Goal: Task Accomplishment & Management: Complete application form

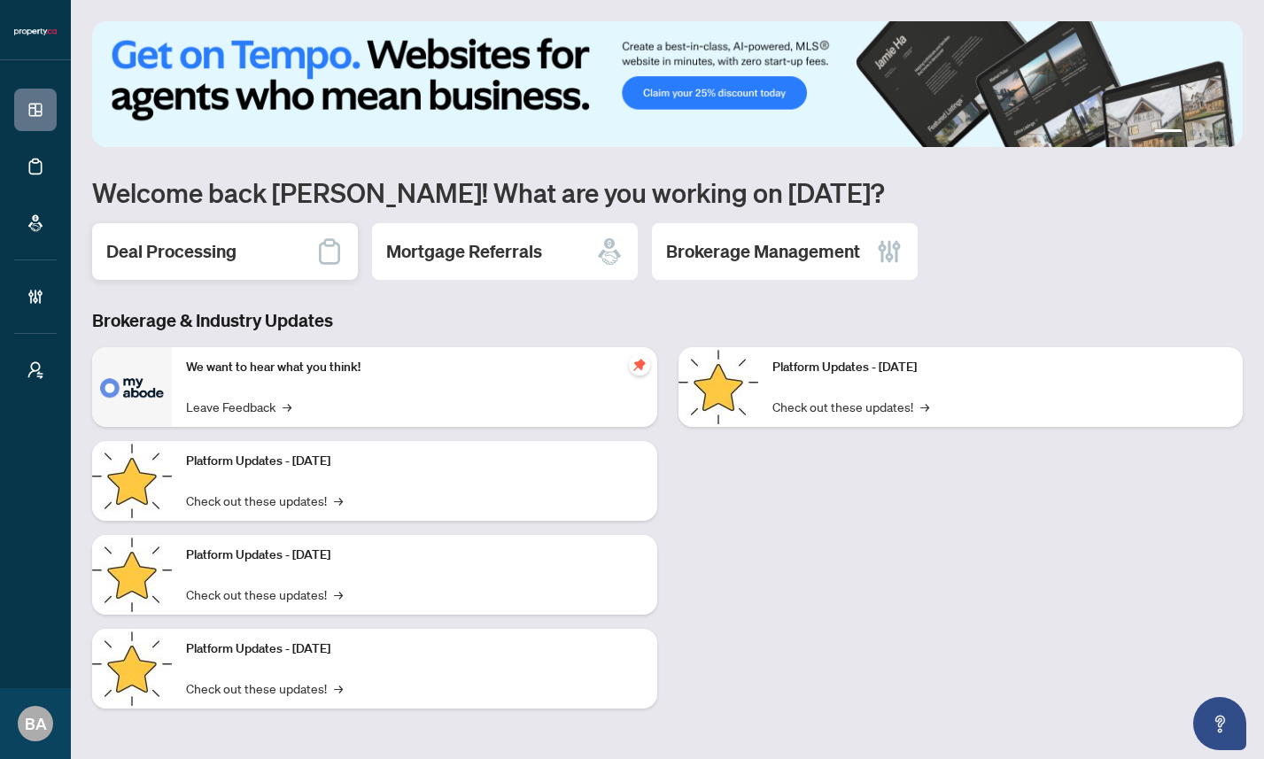
click at [186, 247] on h2 "Deal Processing" at bounding box center [171, 251] width 130 height 25
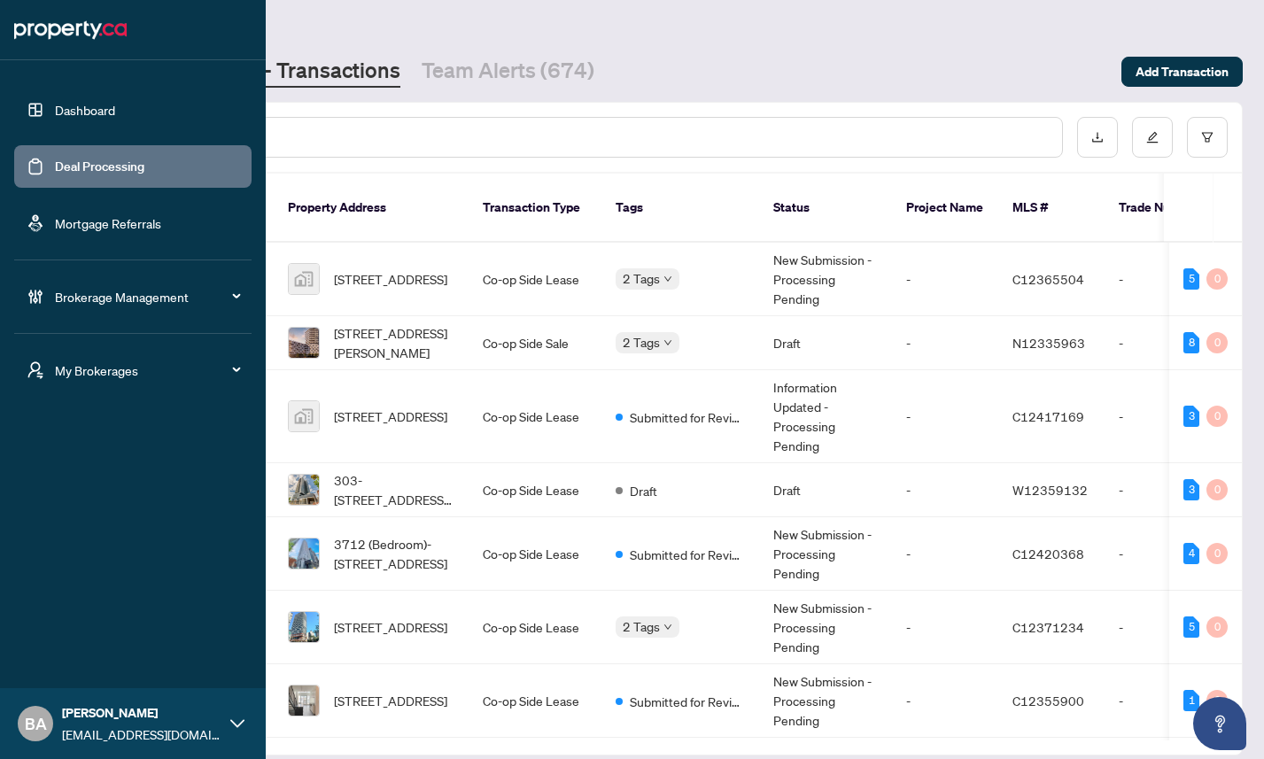
click at [230, 725] on icon at bounding box center [237, 724] width 14 height 14
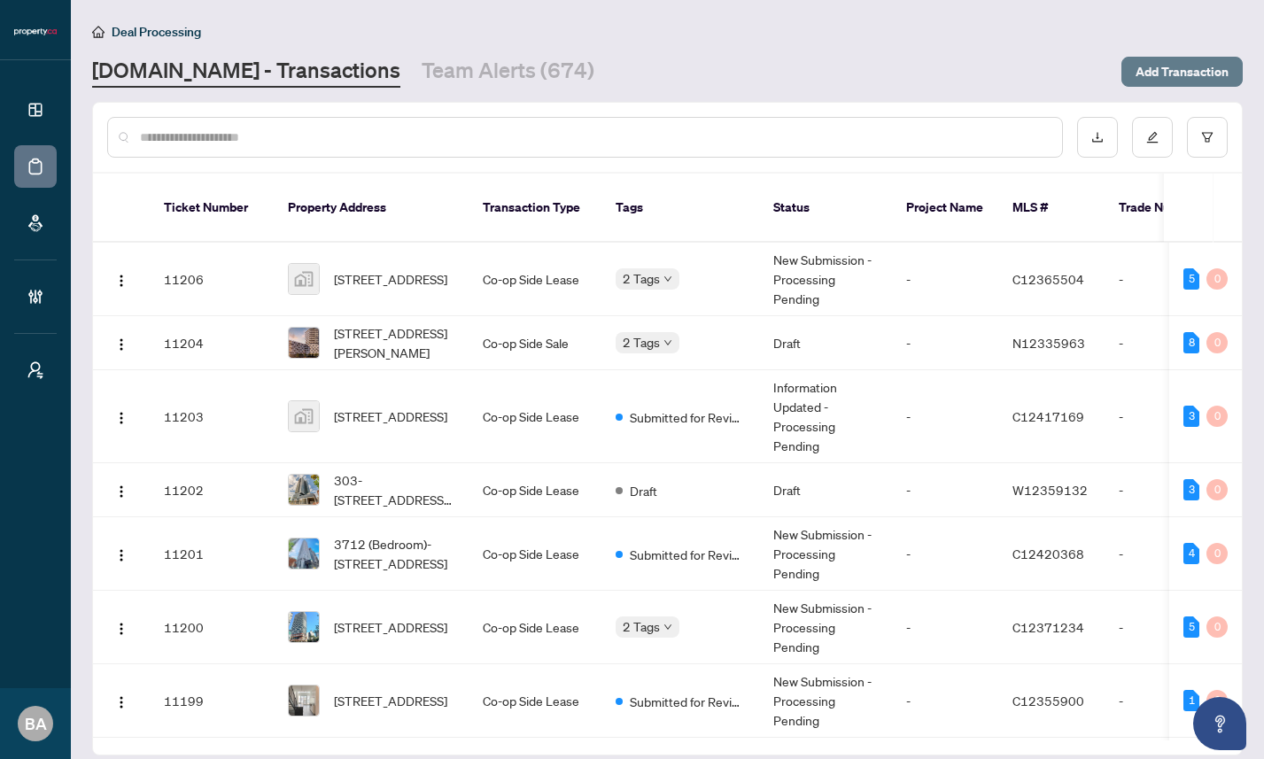
click at [1178, 68] on span "Add Transaction" at bounding box center [1182, 72] width 93 height 28
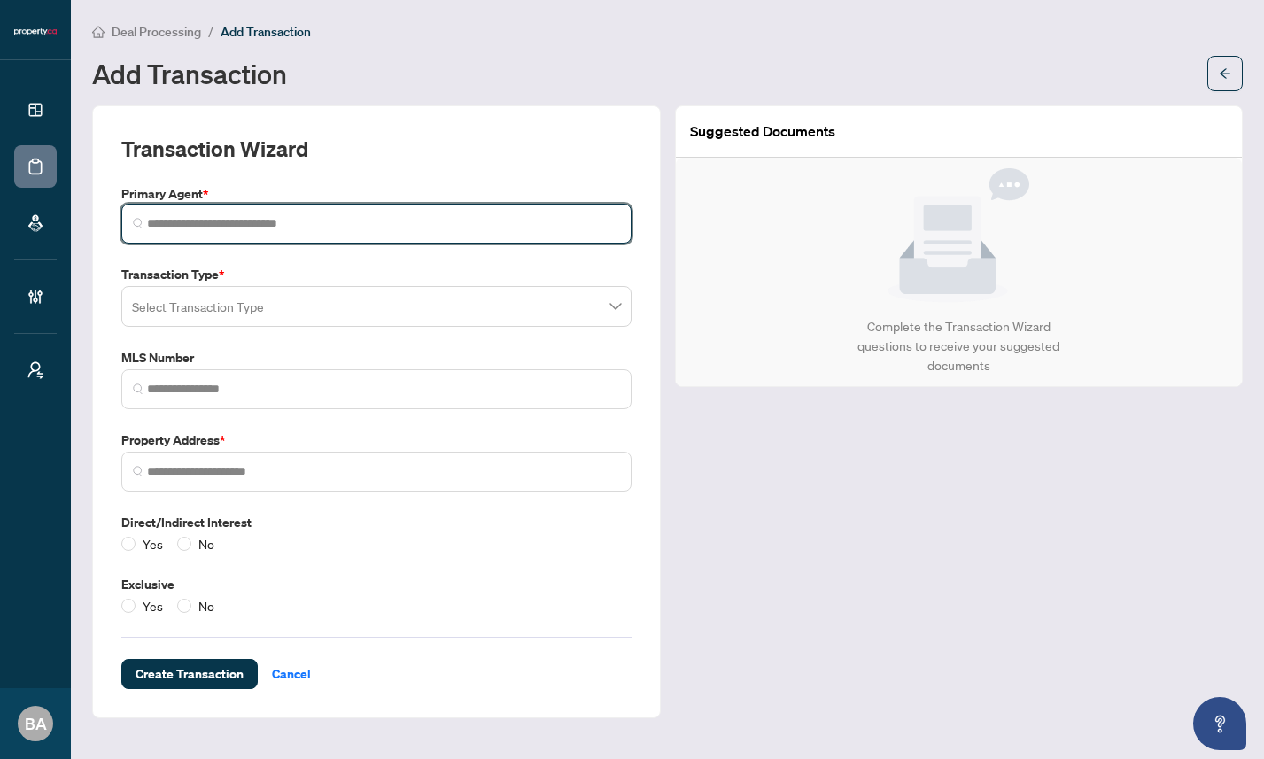
click at [295, 227] on input "search" at bounding box center [383, 223] width 473 height 19
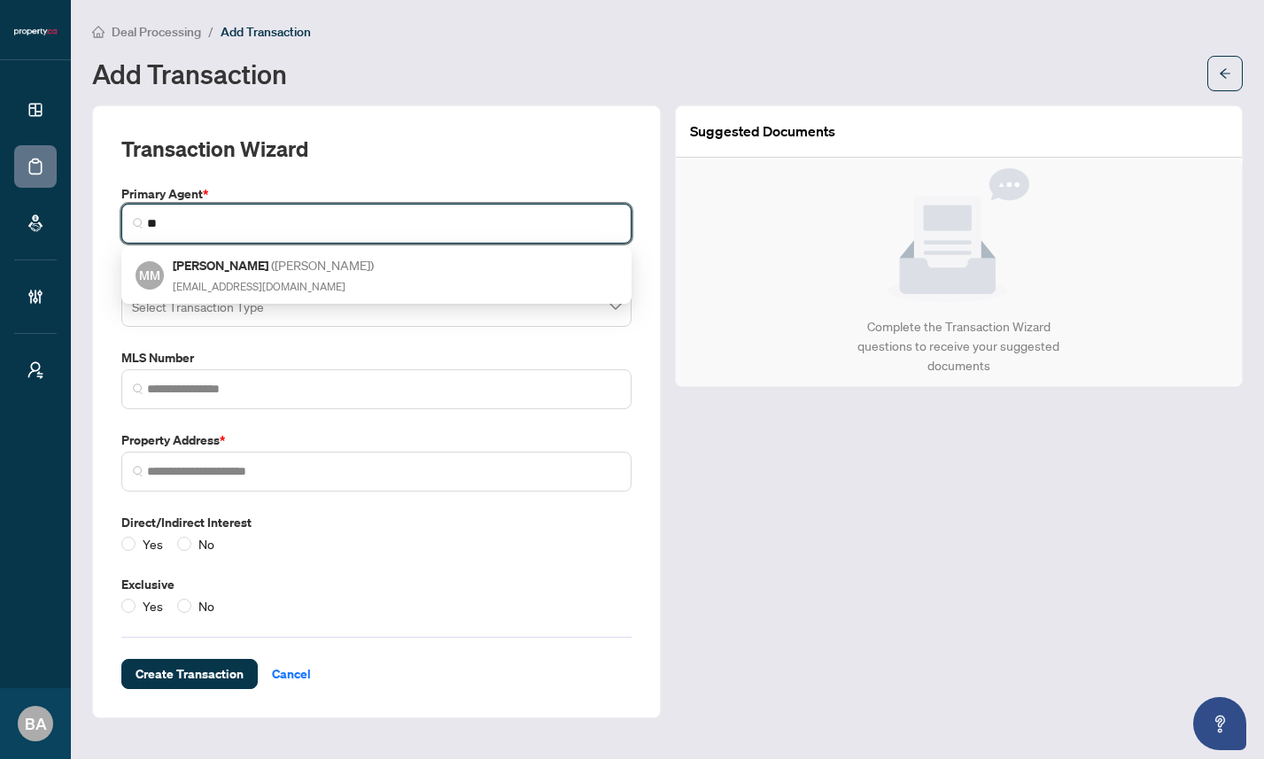
type input "*"
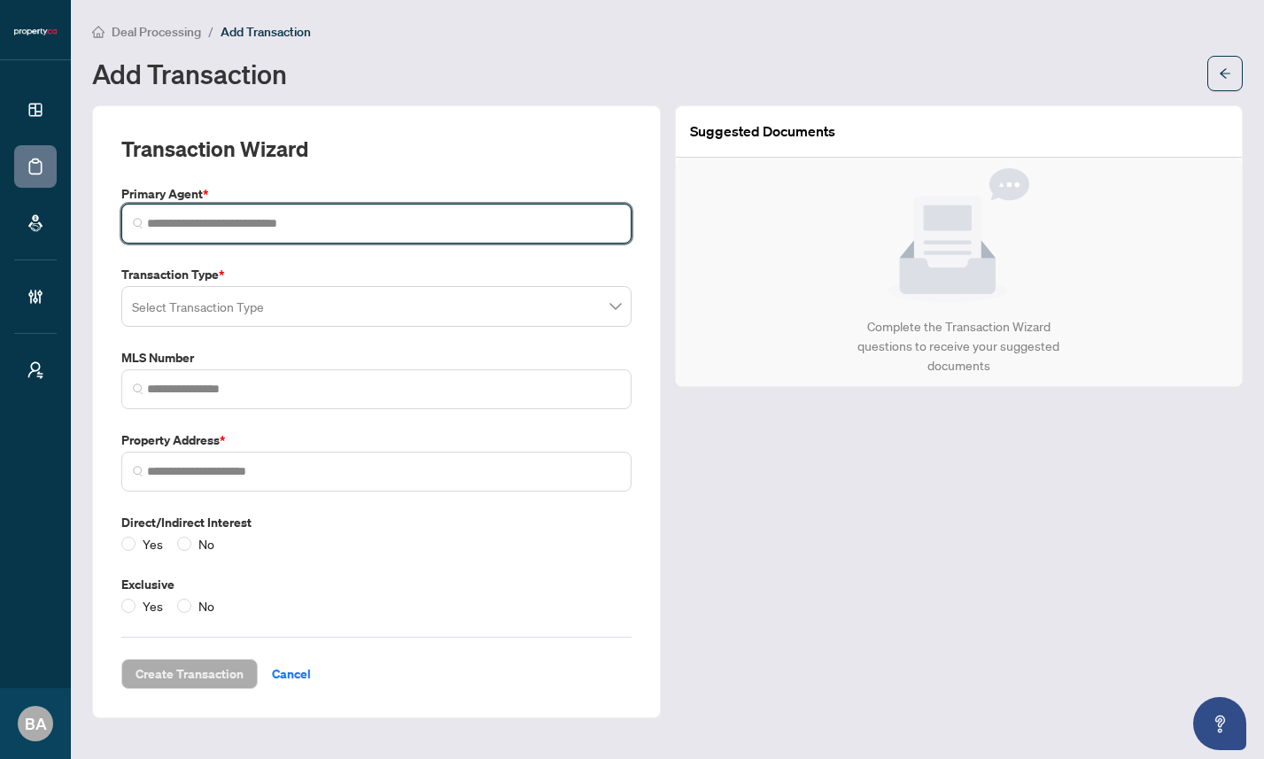
click at [336, 223] on input "search" at bounding box center [383, 223] width 473 height 19
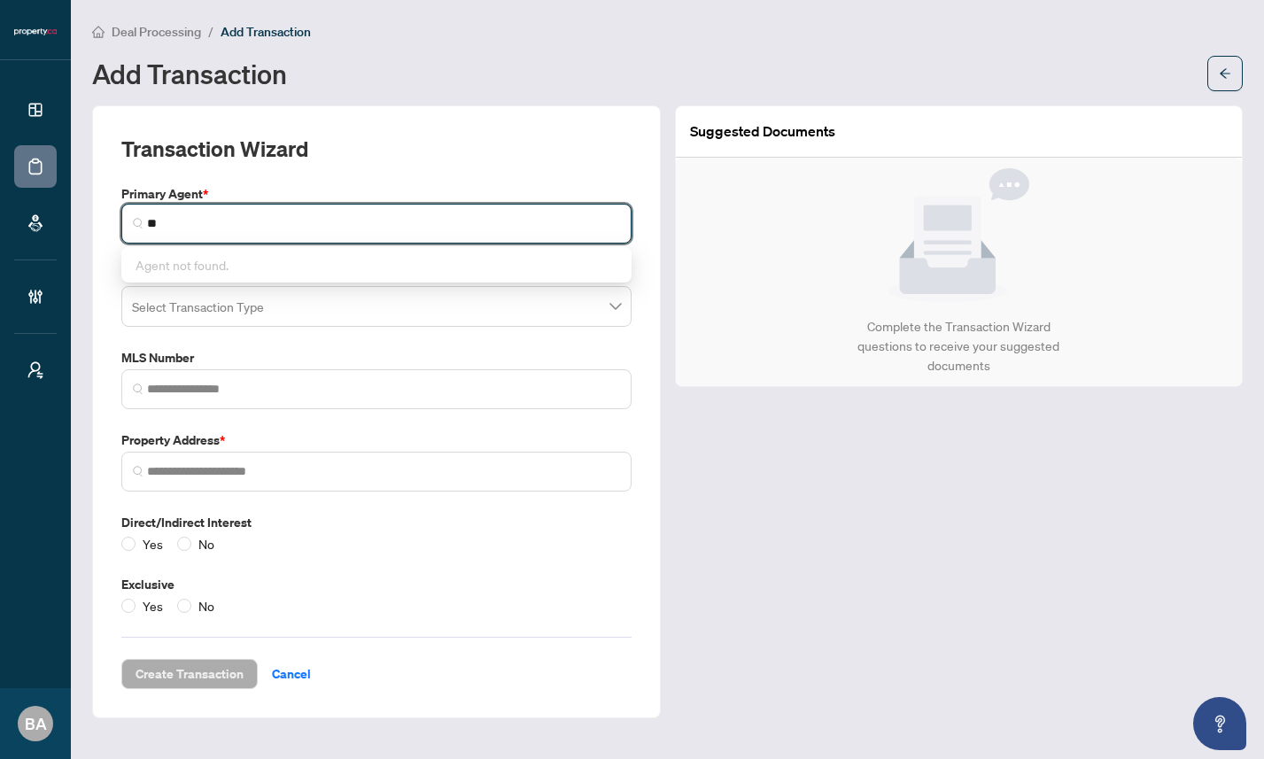
type input "*"
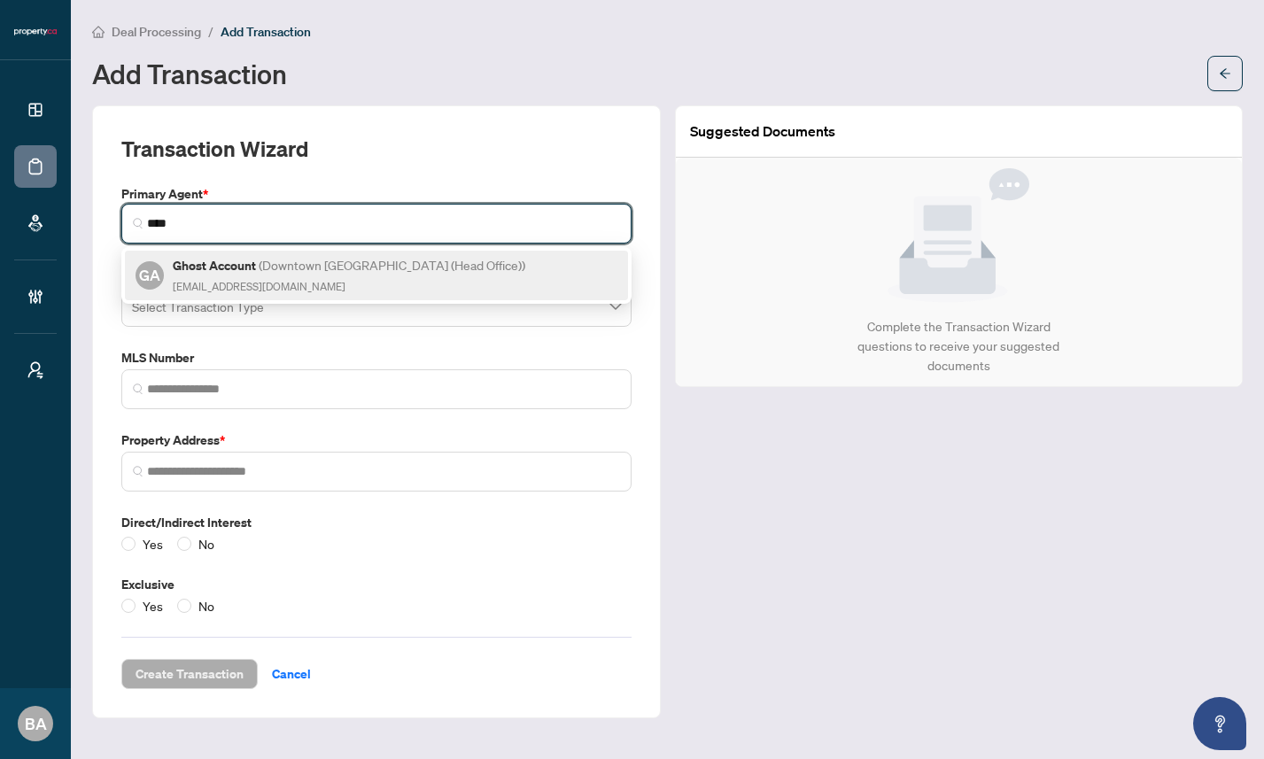
click at [353, 282] on div "Ghost Account ( [GEOGRAPHIC_DATA] (Head Office) ) [EMAIL_ADDRESS][DOMAIN_NAME]" at bounding box center [350, 275] width 355 height 41
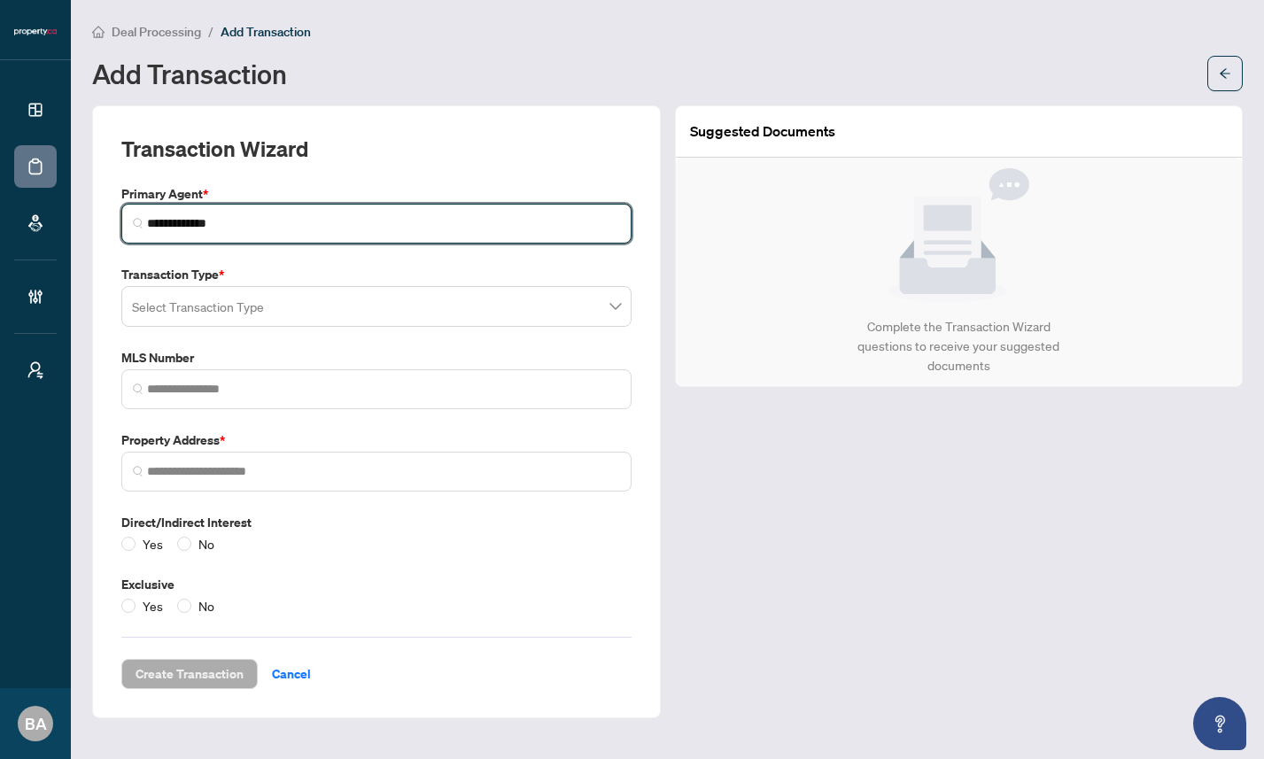
type input "**********"
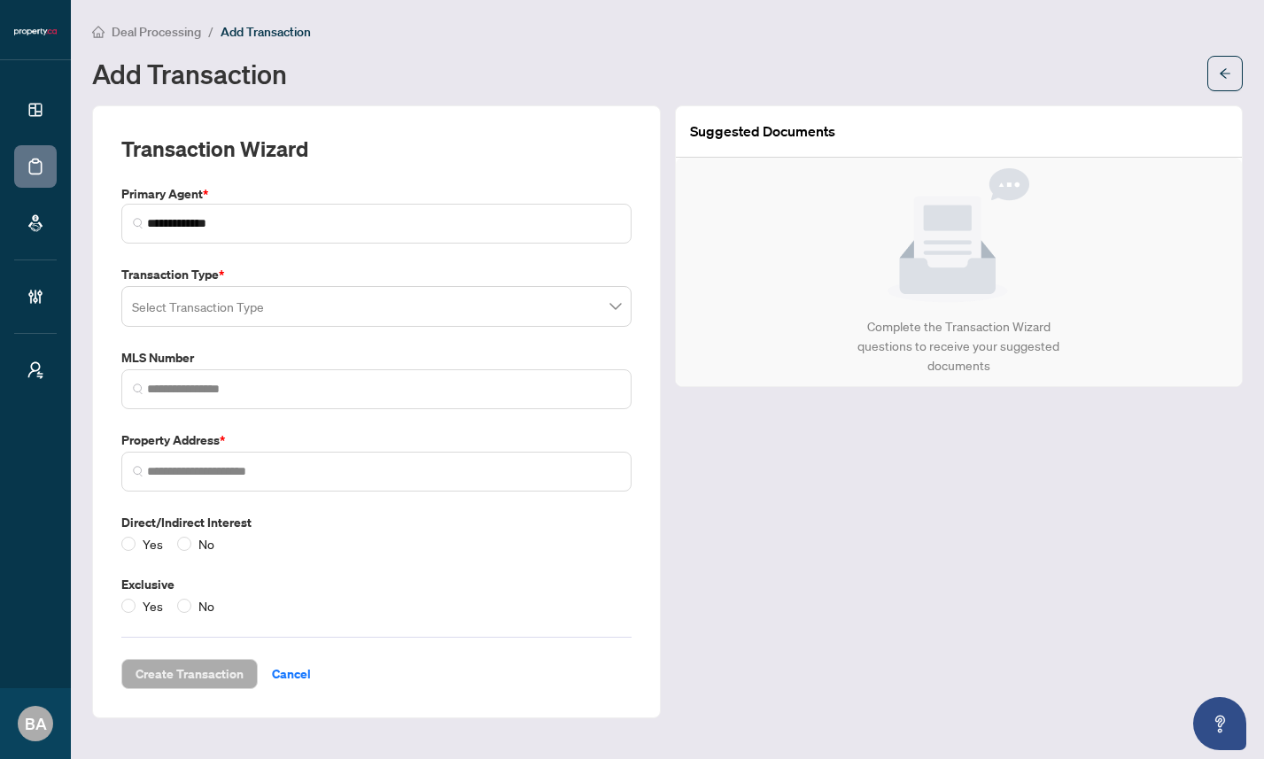
click at [318, 271] on label "Transaction Type *" at bounding box center [376, 274] width 510 height 19
click at [308, 306] on input "search" at bounding box center [368, 309] width 473 height 39
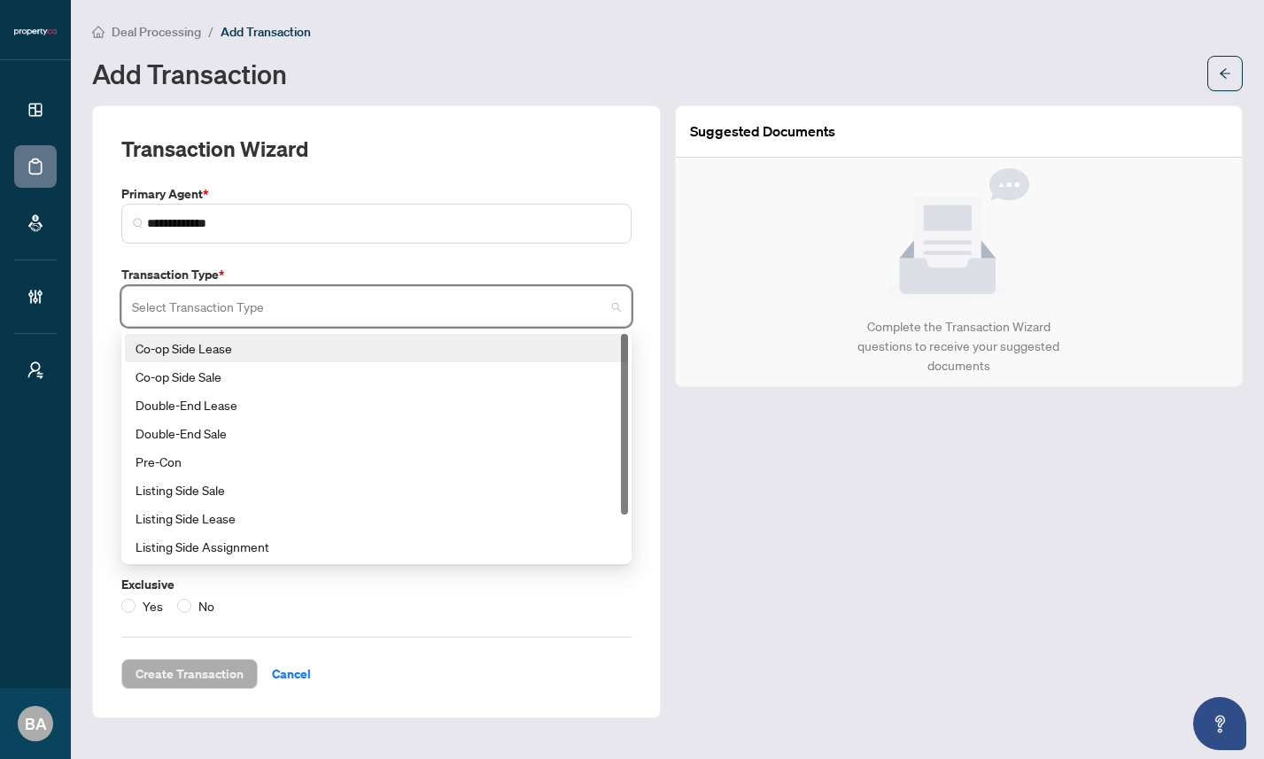
click at [260, 348] on div "Co-op Side Lease" at bounding box center [377, 347] width 482 height 19
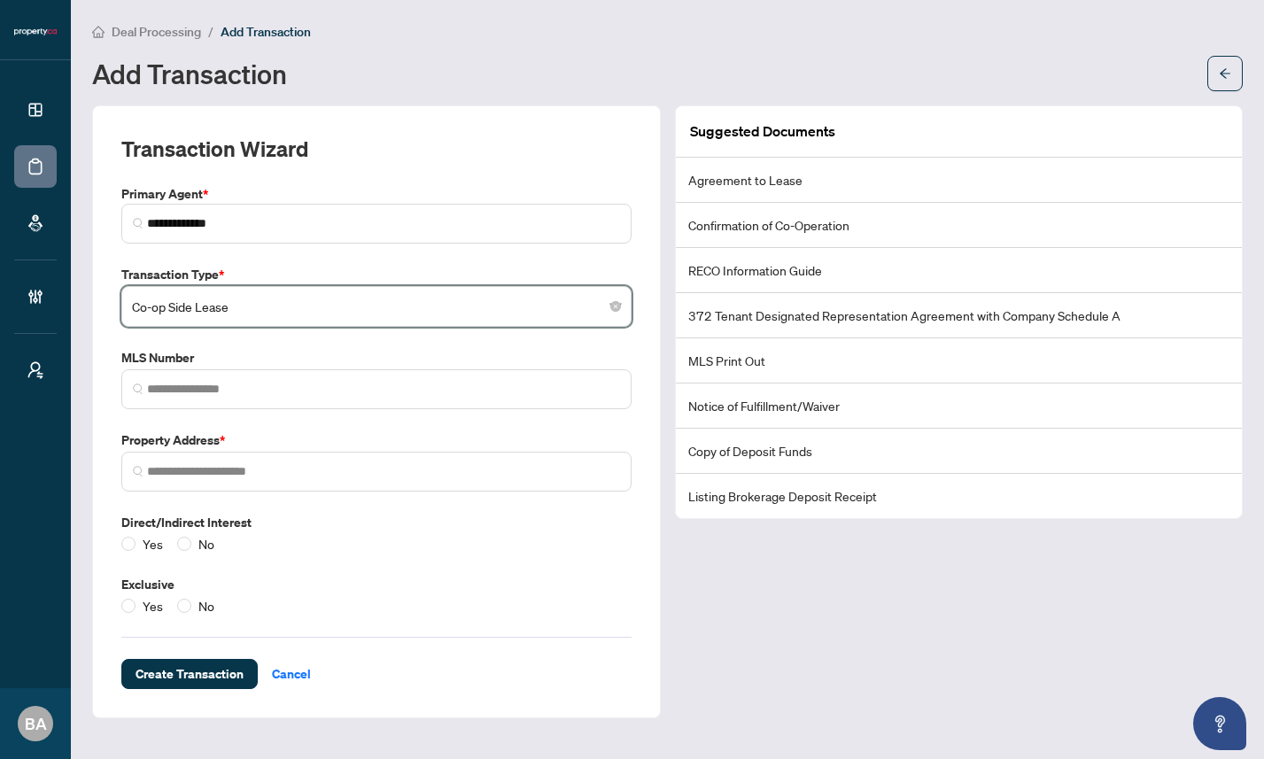
click at [486, 104] on main "**********" at bounding box center [667, 379] width 1193 height 759
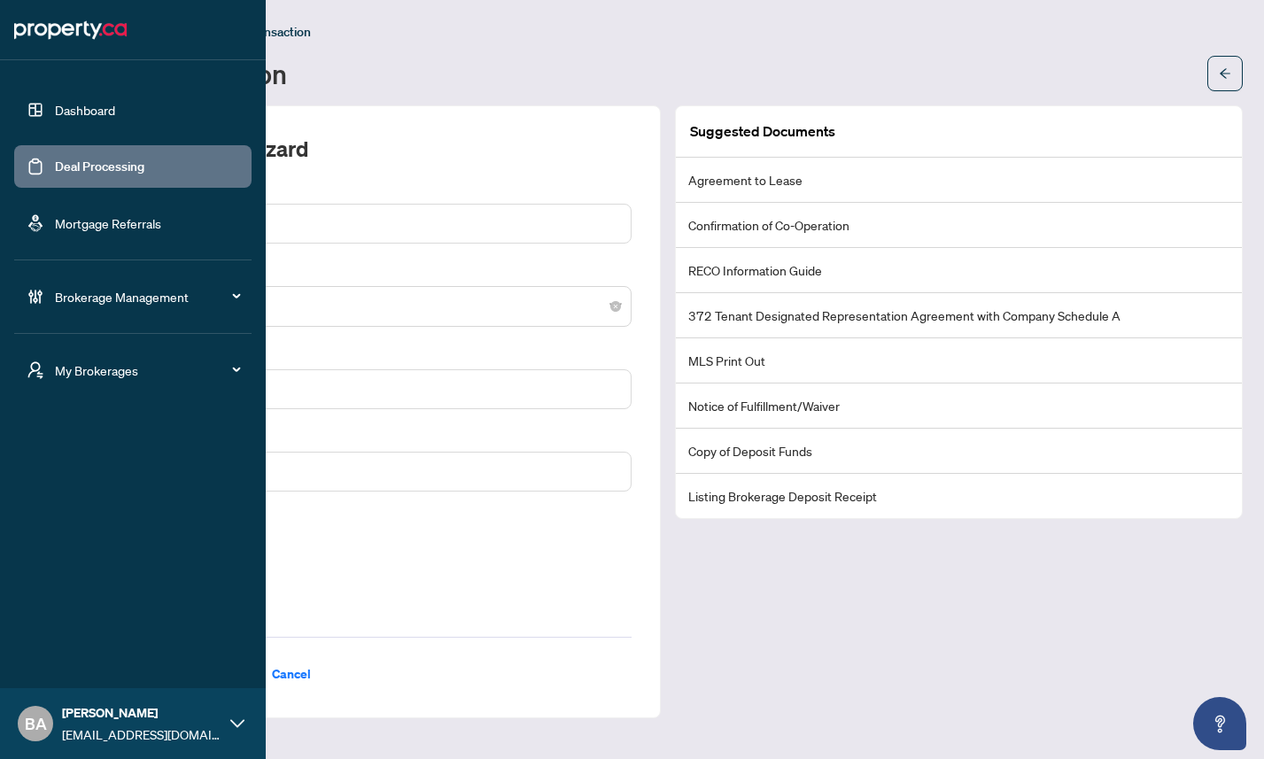
click at [233, 715] on div "BA [PERSON_NAME] [EMAIL_ADDRESS][DOMAIN_NAME]" at bounding box center [133, 723] width 266 height 71
click at [74, 655] on span "Logout" at bounding box center [71, 655] width 40 height 28
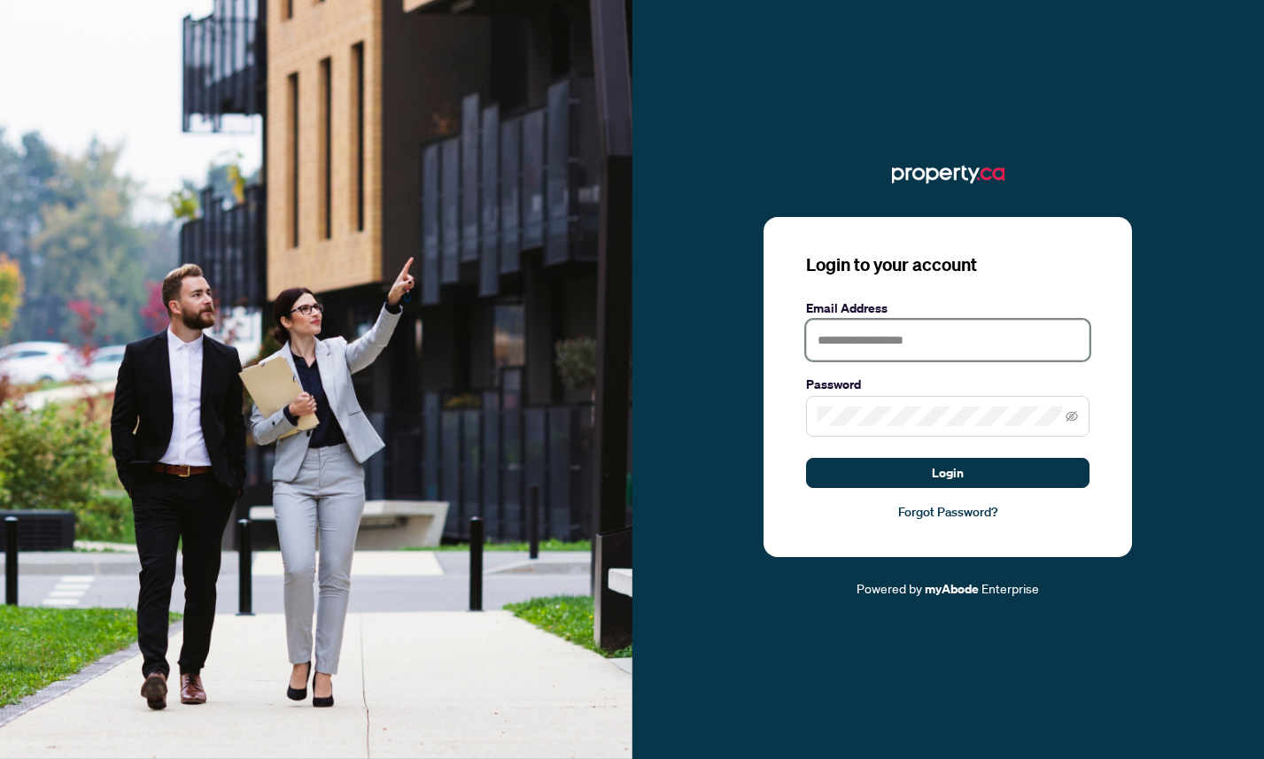
type input "**********"
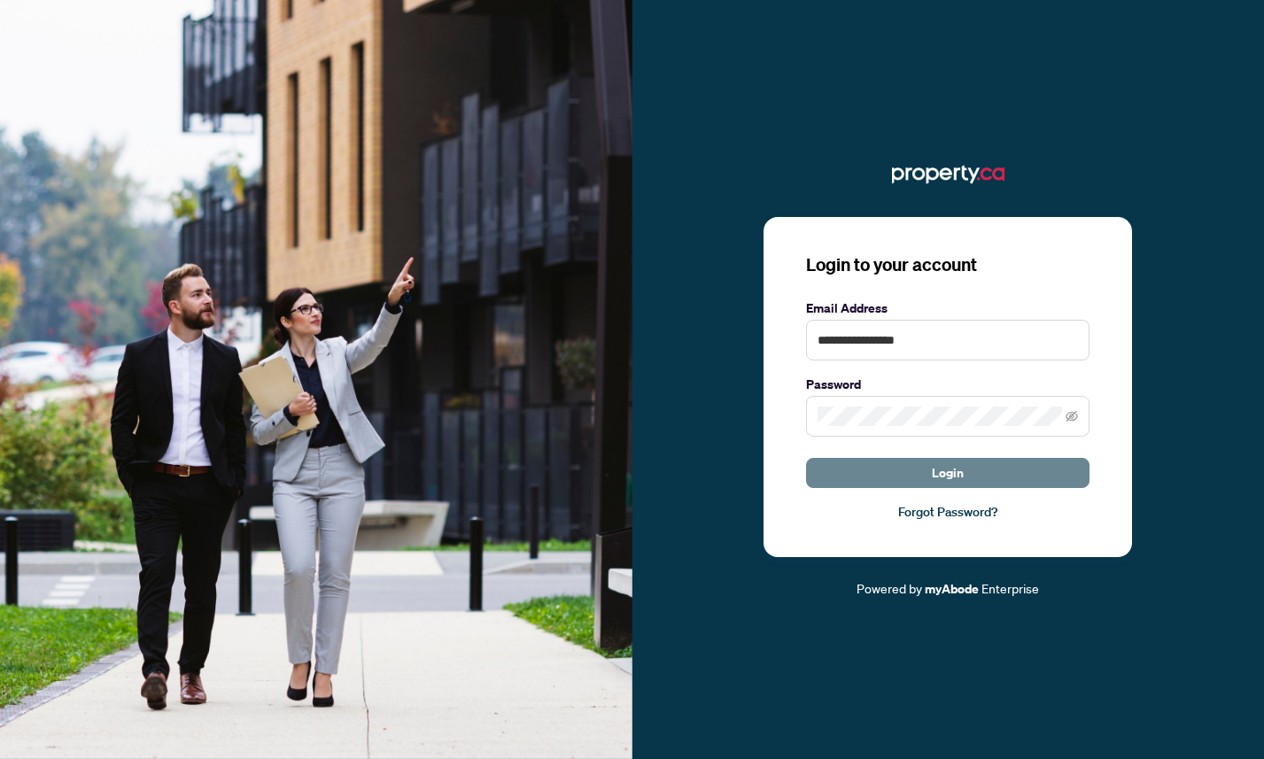
click at [920, 477] on button "Login" at bounding box center [947, 473] width 283 height 30
